Goal: Communication & Community: Answer question/provide support

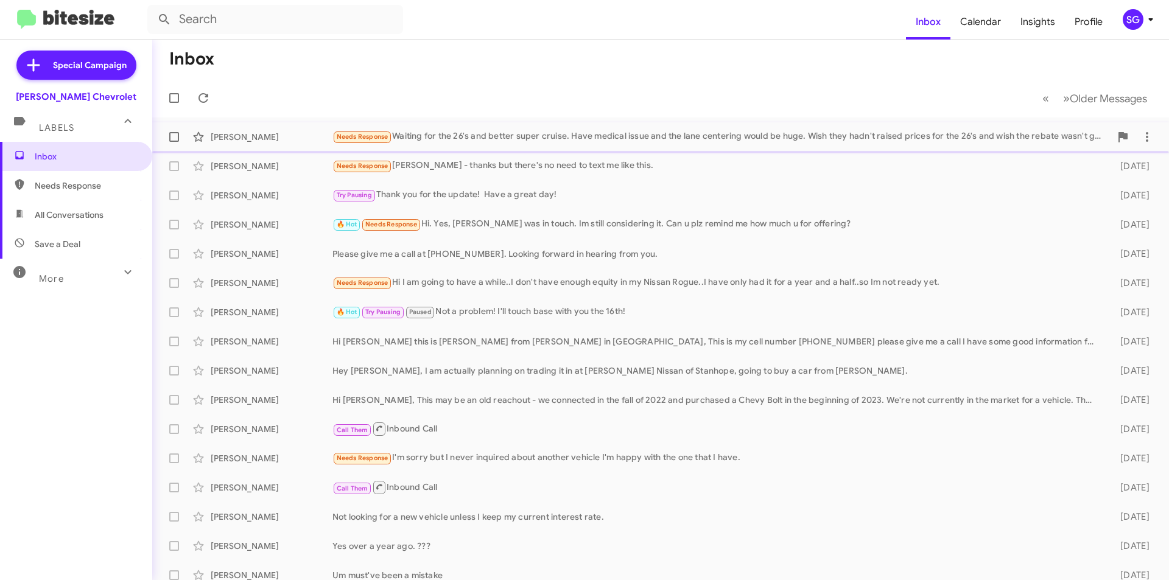
click at [462, 130] on div "Needs Response Waiting for the 26's and better super cruise. Have medical issue…" at bounding box center [721, 137] width 778 height 14
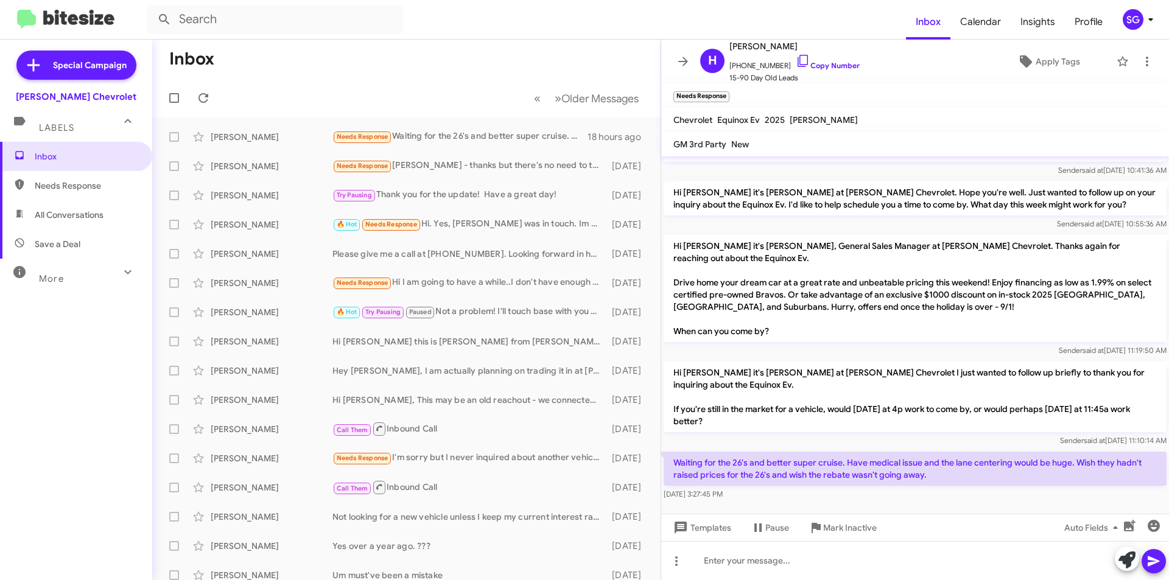
scroll to position [92, 0]
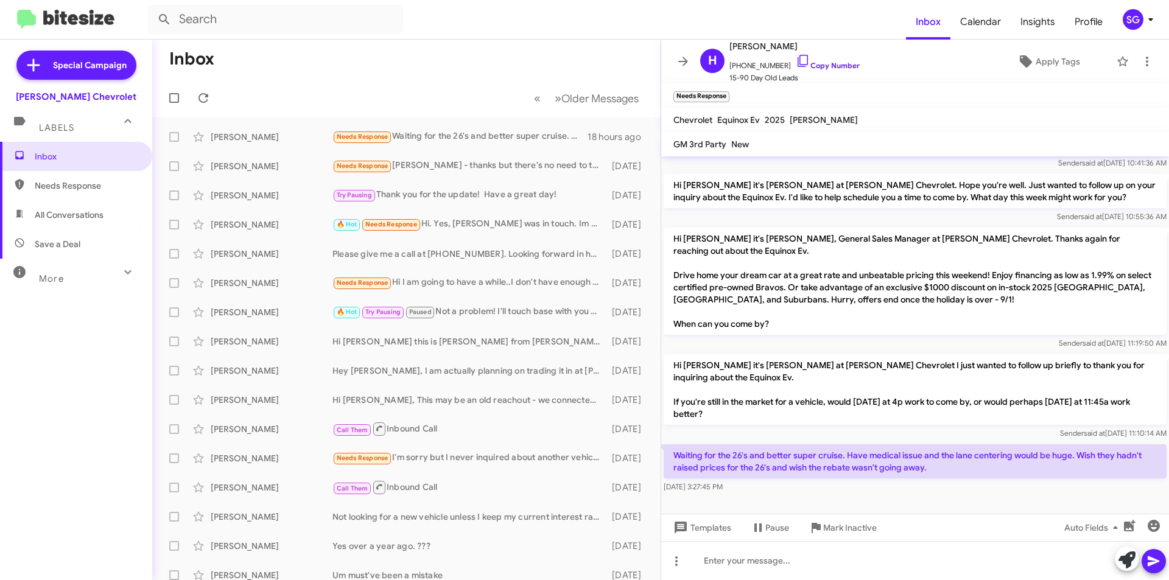
click at [750, 454] on p "Waiting for the 26's and better super cruise. Have medical issue and the lane c…" at bounding box center [915, 461] width 503 height 34
drag, startPoint x: 750, startPoint y: 454, endPoint x: 787, endPoint y: 453, distance: 37.8
click at [787, 453] on p "Waiting for the 26's and better super cruise. Have medical issue and the lane c…" at bounding box center [915, 461] width 503 height 34
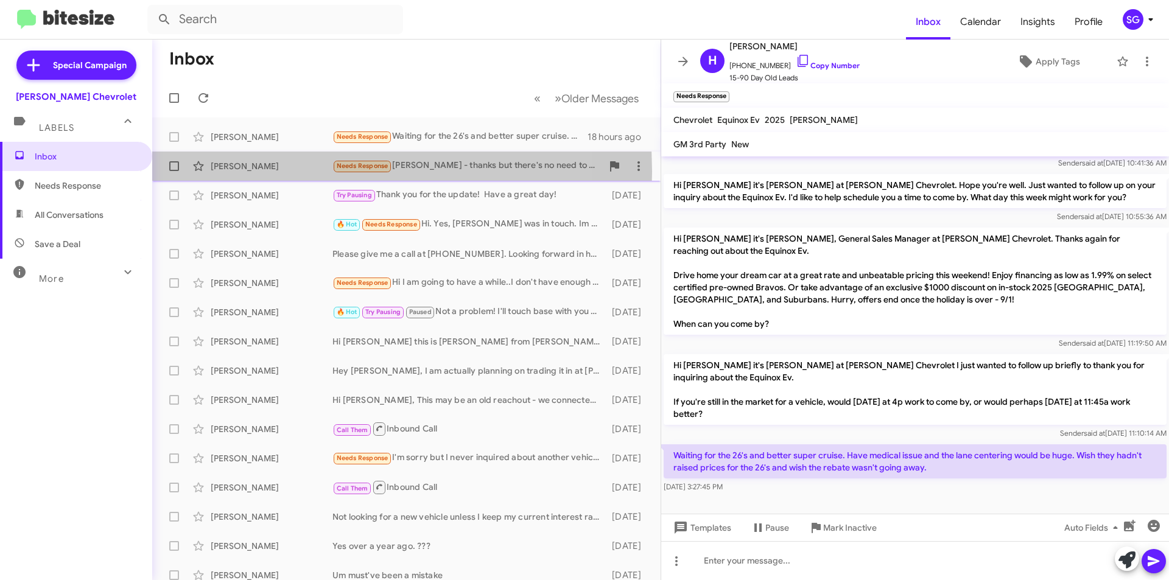
click at [235, 172] on div "[PERSON_NAME]" at bounding box center [272, 166] width 122 height 12
